Goal: Check status: Check status

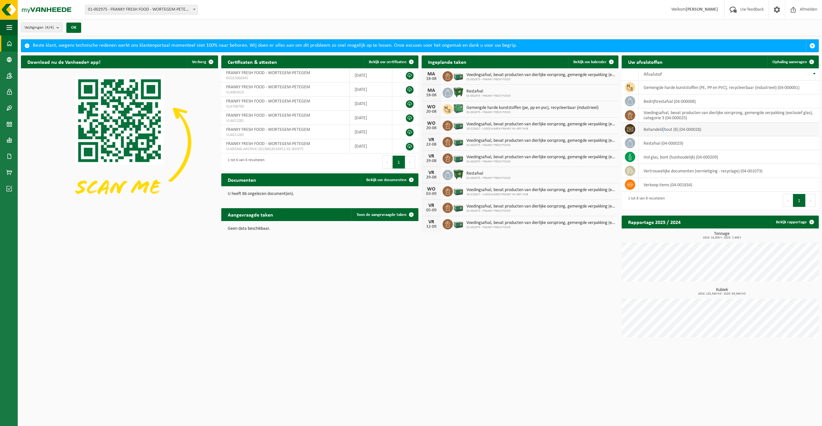
click at [664, 129] on td "behandeld hout (B) (04-000028)" at bounding box center [729, 129] width 180 height 14
click at [411, 214] on span at bounding box center [411, 214] width 13 height 13
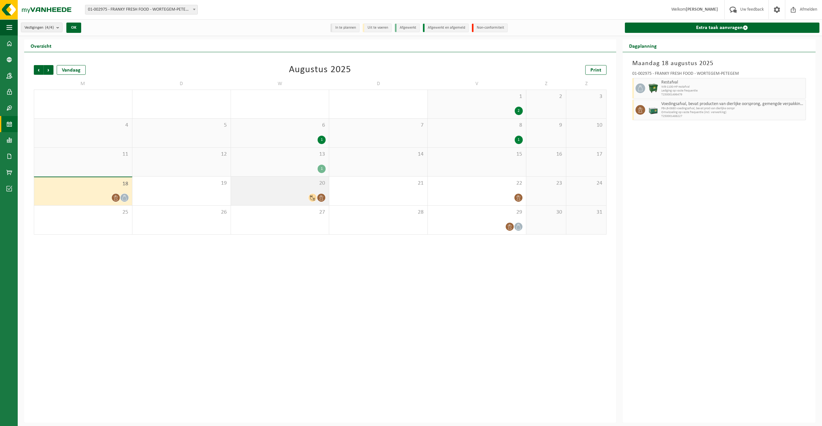
click at [289, 192] on div "20" at bounding box center [280, 191] width 98 height 29
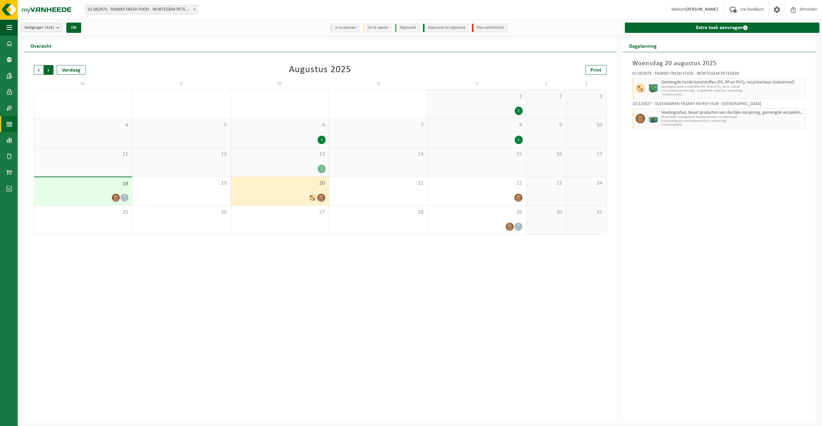
click at [36, 68] on span "Vorige" at bounding box center [39, 70] width 10 height 10
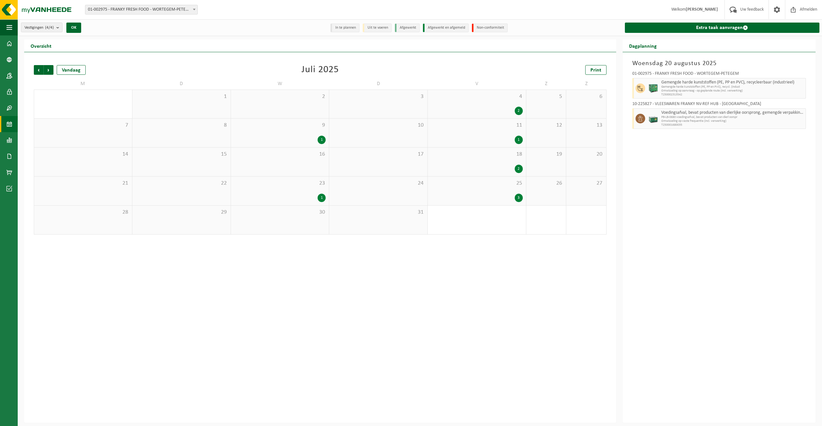
click at [505, 191] on div "25 3" at bounding box center [477, 191] width 98 height 29
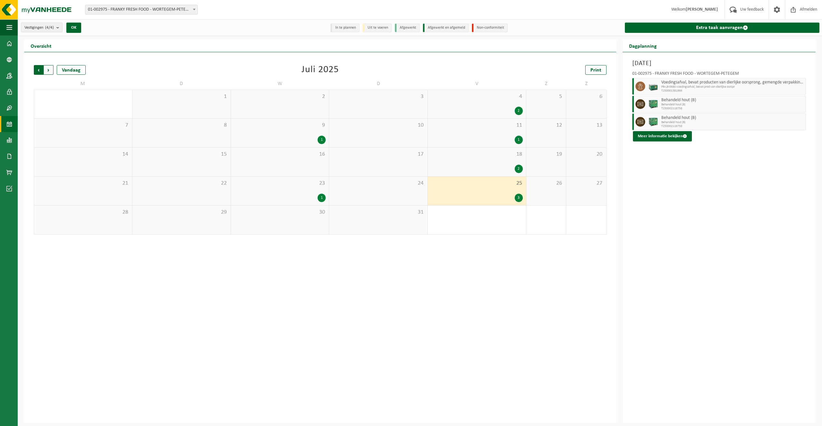
click at [47, 68] on span "Volgende" at bounding box center [49, 70] width 10 height 10
